Goal: Task Accomplishment & Management: Use online tool/utility

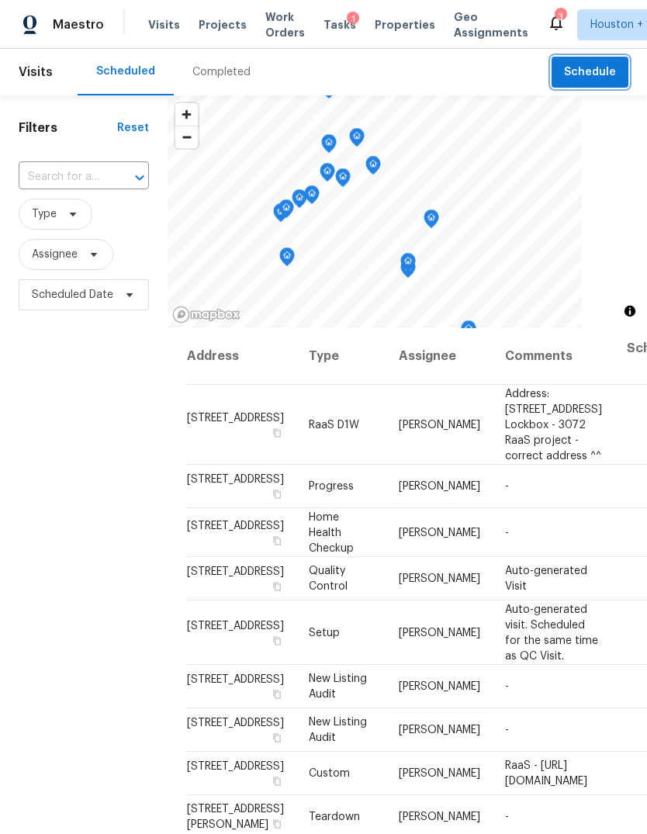
click at [596, 71] on span "Schedule" at bounding box center [590, 72] width 52 height 19
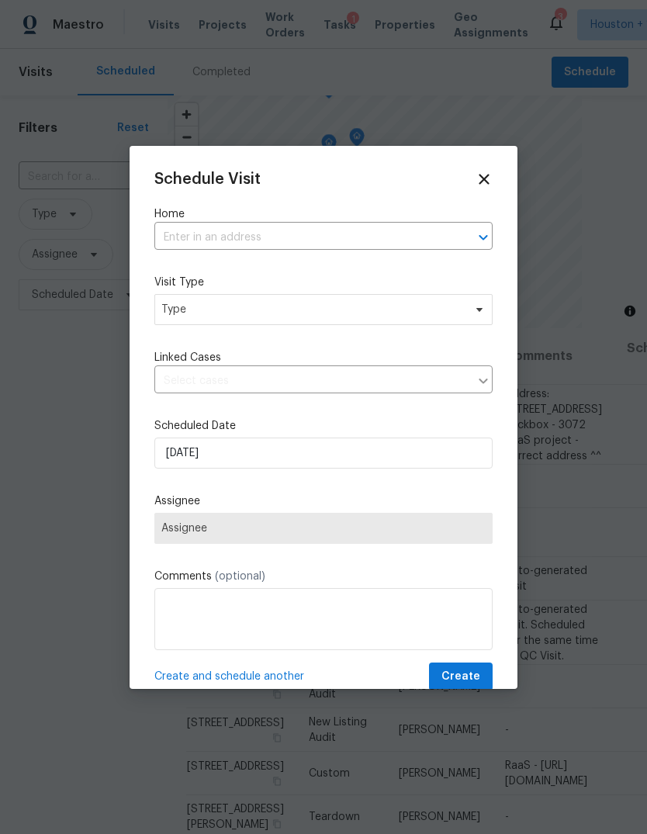
click at [423, 234] on input "text" at bounding box center [301, 238] width 295 height 24
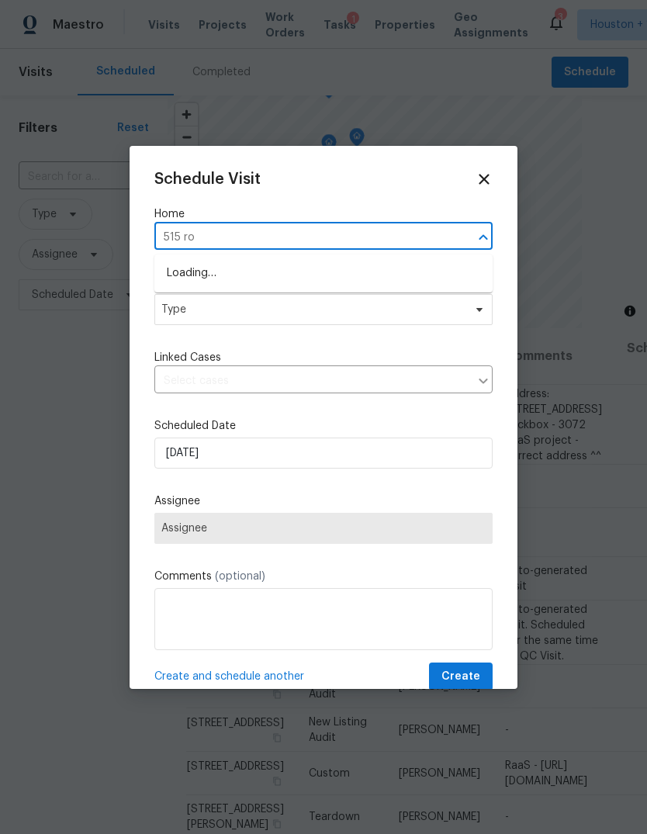
type input "515 ros"
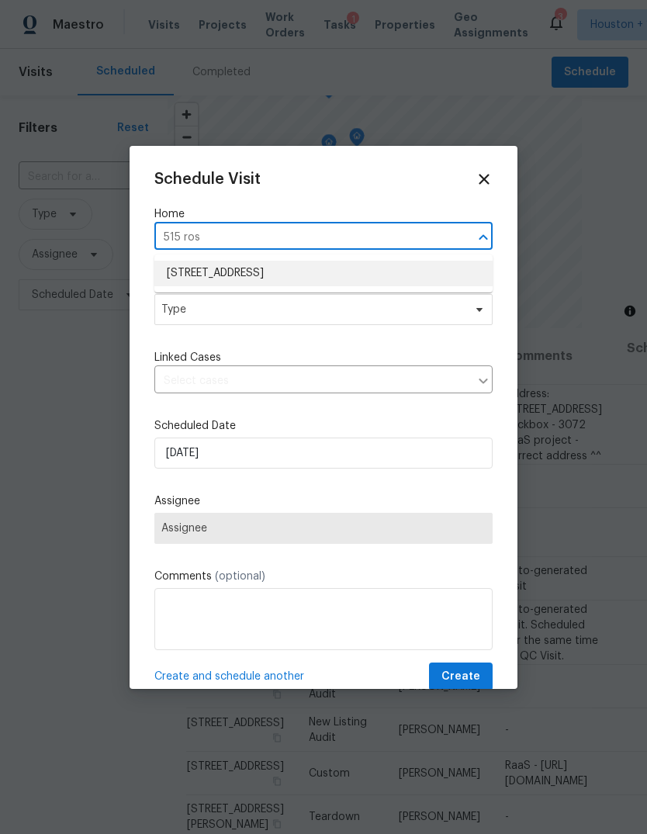
click at [394, 265] on li "[STREET_ADDRESS]" at bounding box center [323, 274] width 338 height 26
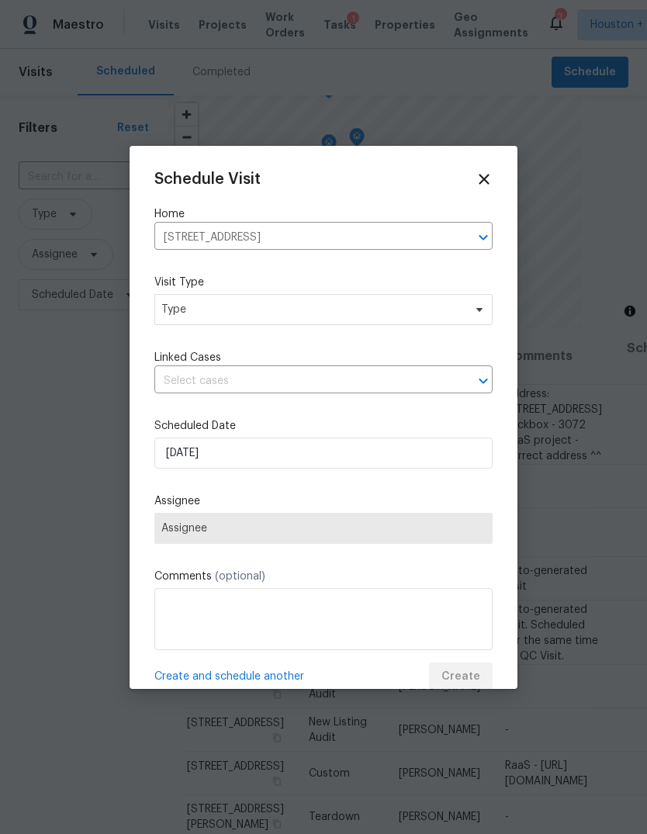
click at [412, 290] on label "Visit Type" at bounding box center [323, 282] width 338 height 16
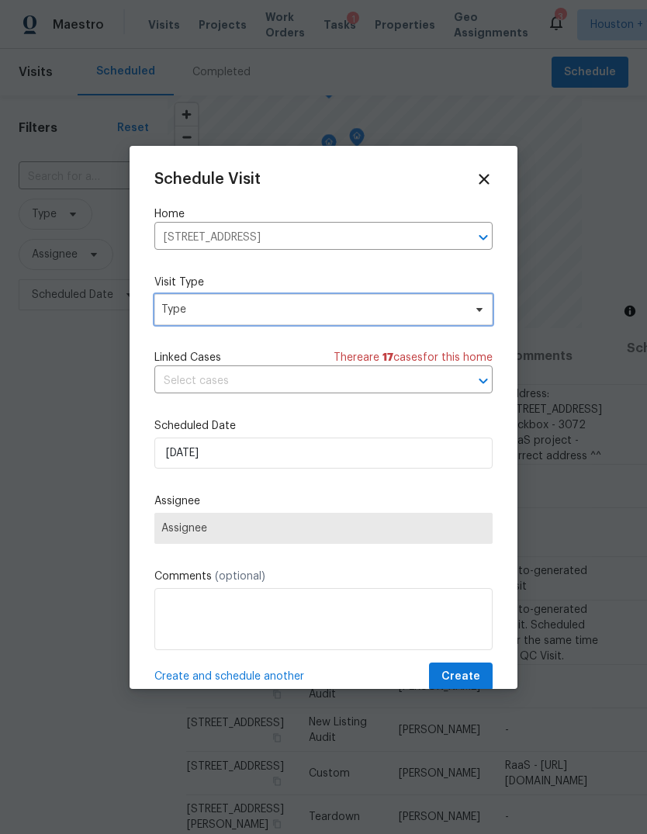
click at [451, 306] on span "Type" at bounding box center [312, 310] width 302 height 16
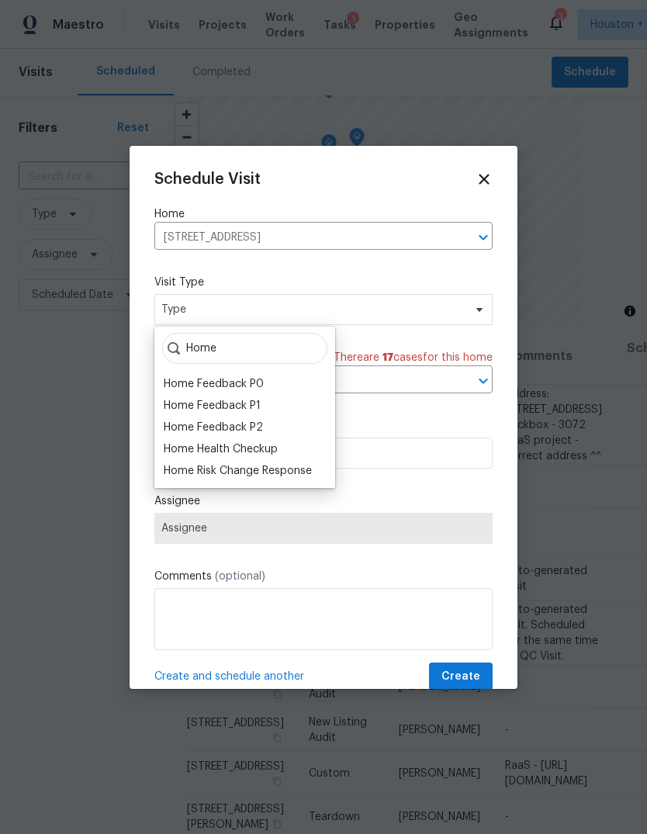
type input "Home"
click at [182, 444] on div "Home Health Checkup" at bounding box center [221, 449] width 114 height 16
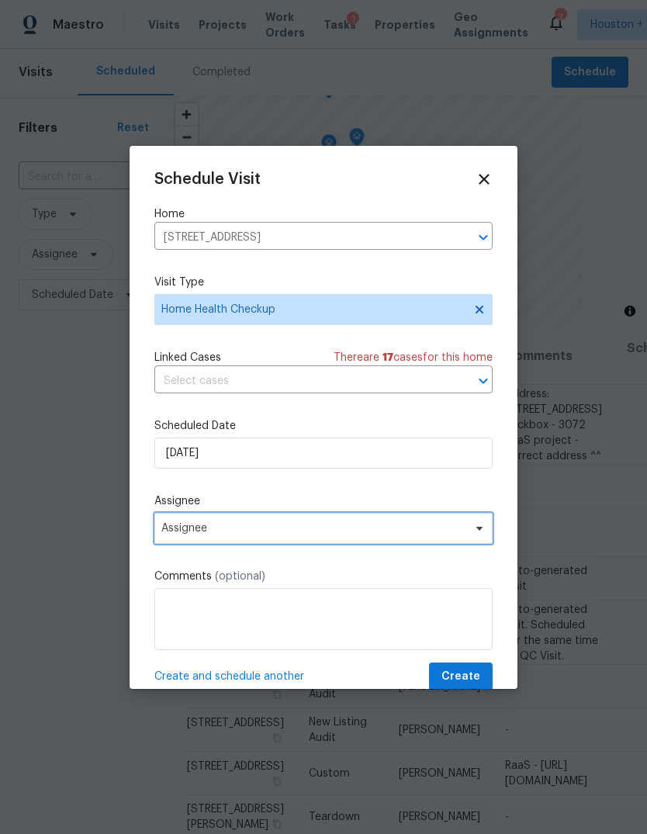
click at [188, 533] on span "Assignee" at bounding box center [313, 528] width 304 height 12
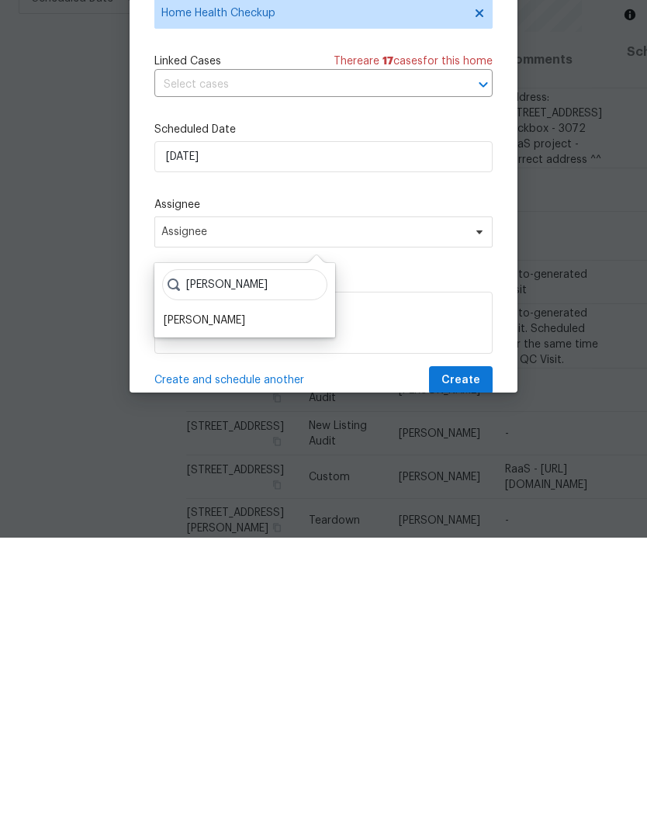
type input "[PERSON_NAME]"
click at [197, 609] on div "[PERSON_NAME]" at bounding box center [204, 617] width 81 height 16
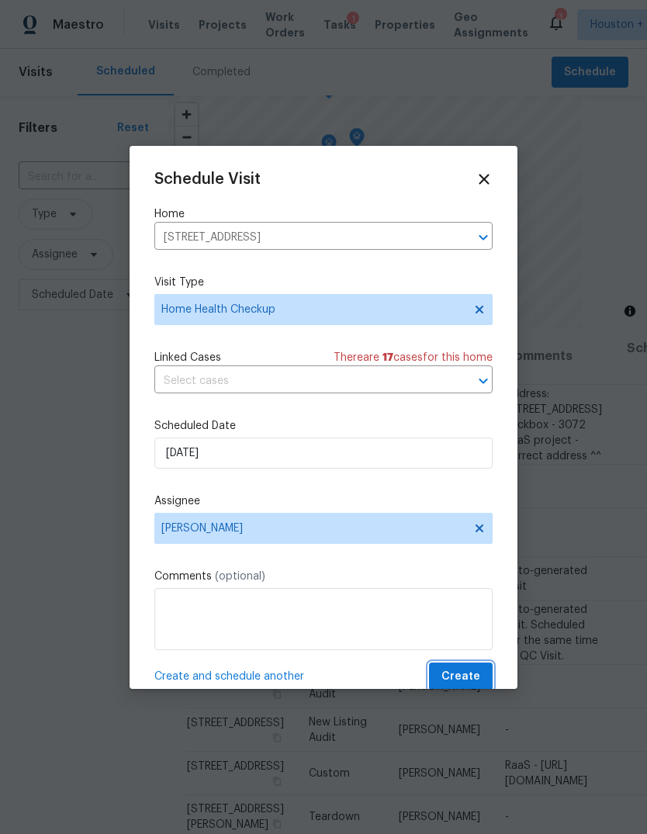
click at [471, 668] on button "Create" at bounding box center [461, 676] width 64 height 29
